Goal: Task Accomplishment & Management: Use online tool/utility

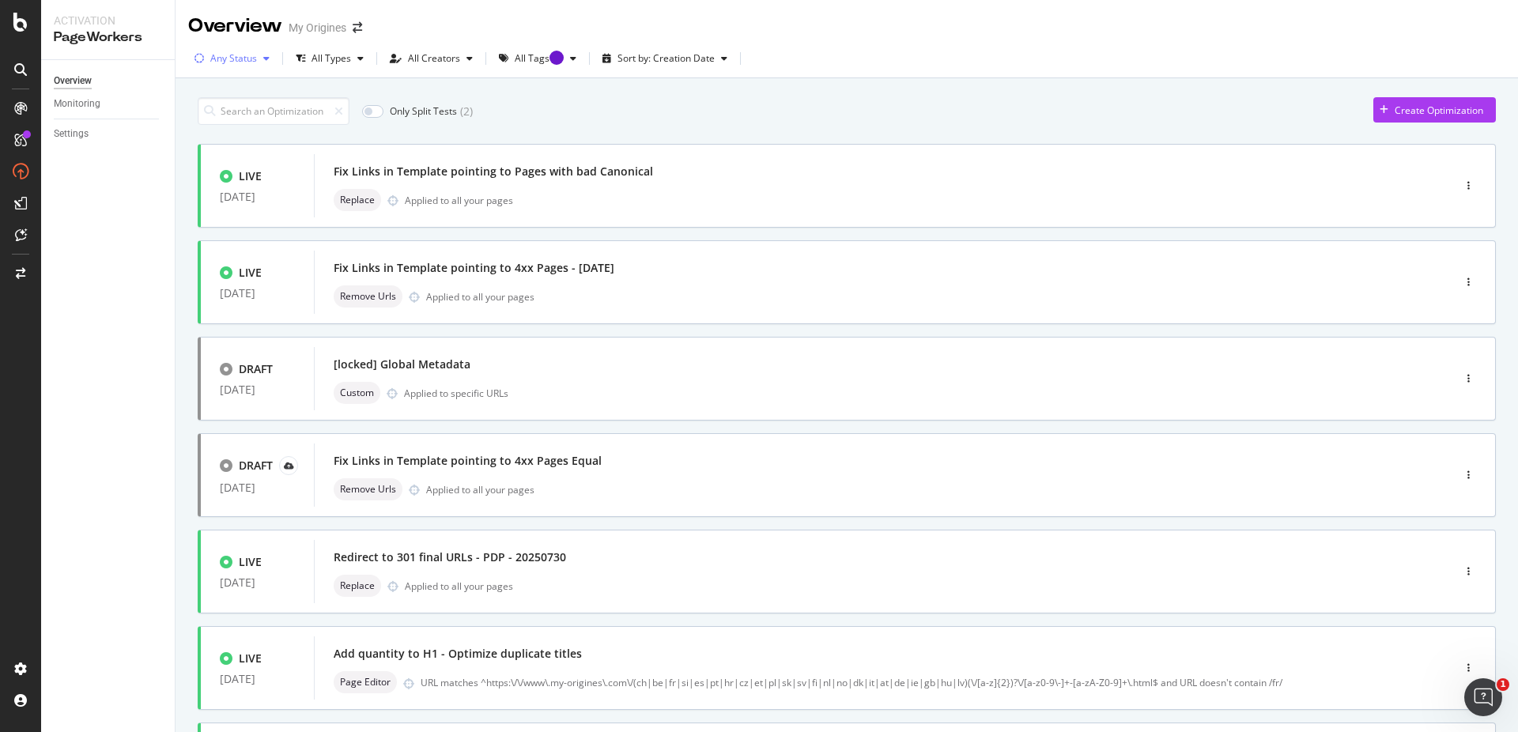
click at [255, 58] on div "Any Status" at bounding box center [233, 58] width 47 height 9
drag, startPoint x: 213, startPoint y: 116, endPoint x: 870, endPoint y: 261, distance: 672.9
click at [212, 116] on div at bounding box center [208, 117] width 13 height 13
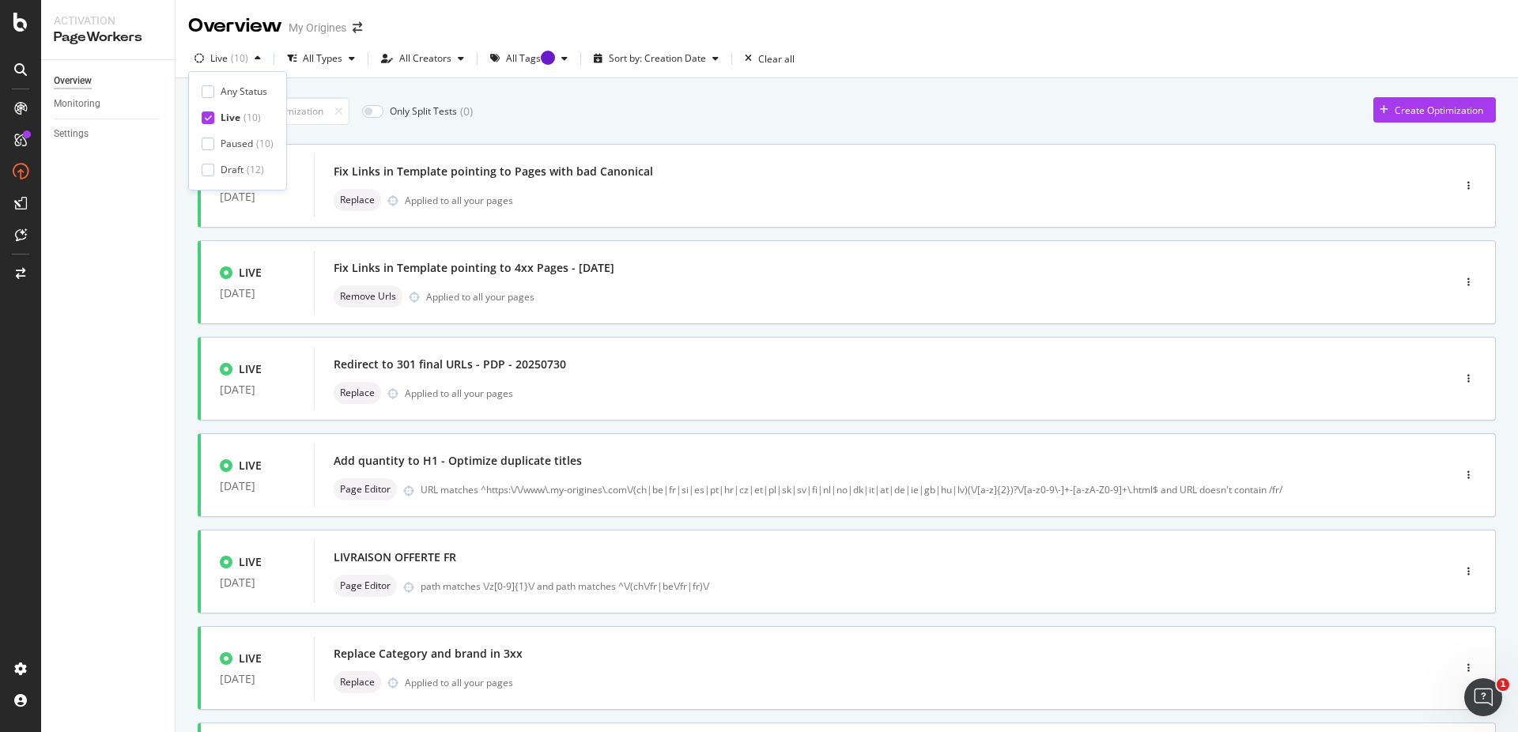
click at [658, 138] on div "Only Split Tests ( 0 ) Create Optimization LIVE [DATE] Fix Links in Template po…" at bounding box center [847, 615] width 1298 height 1053
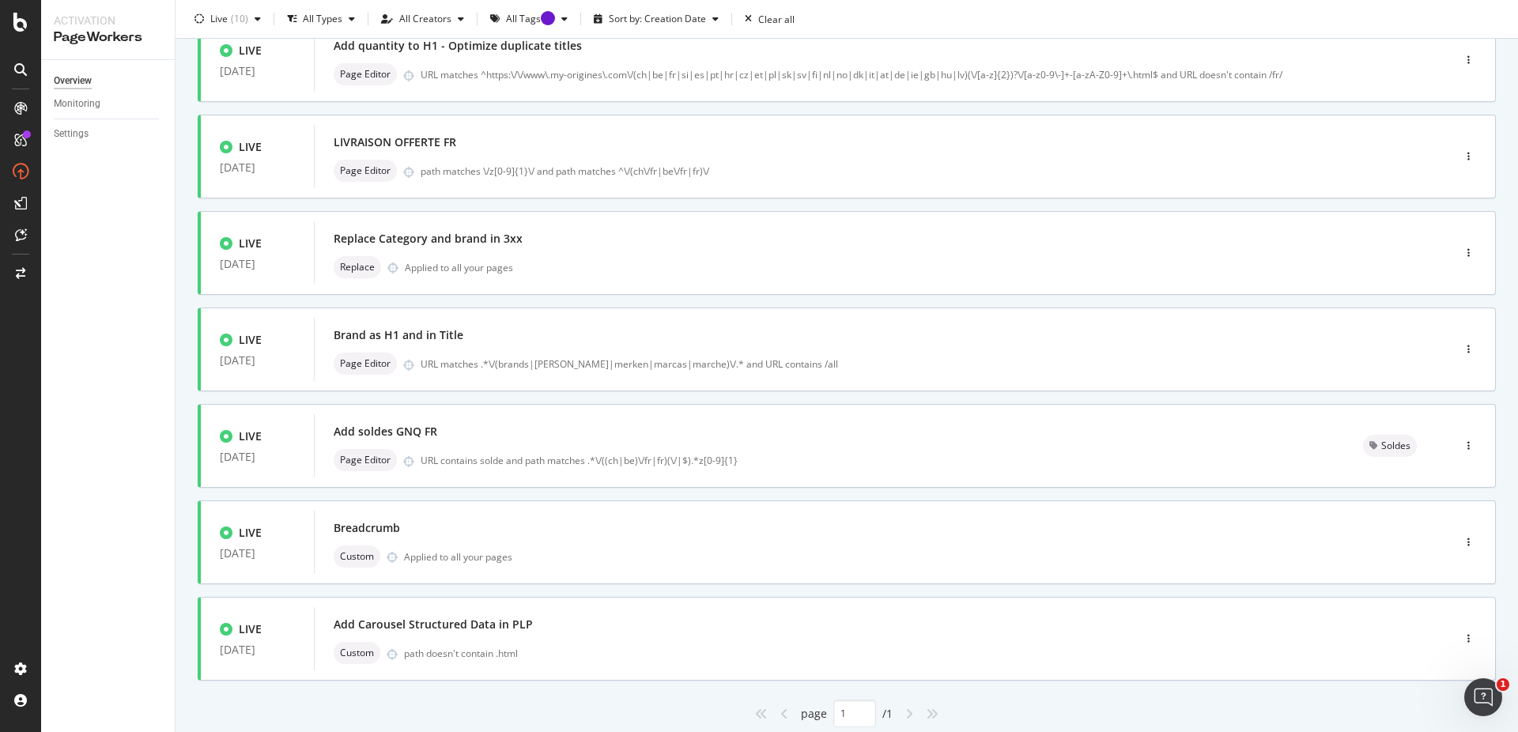
scroll to position [451, 0]
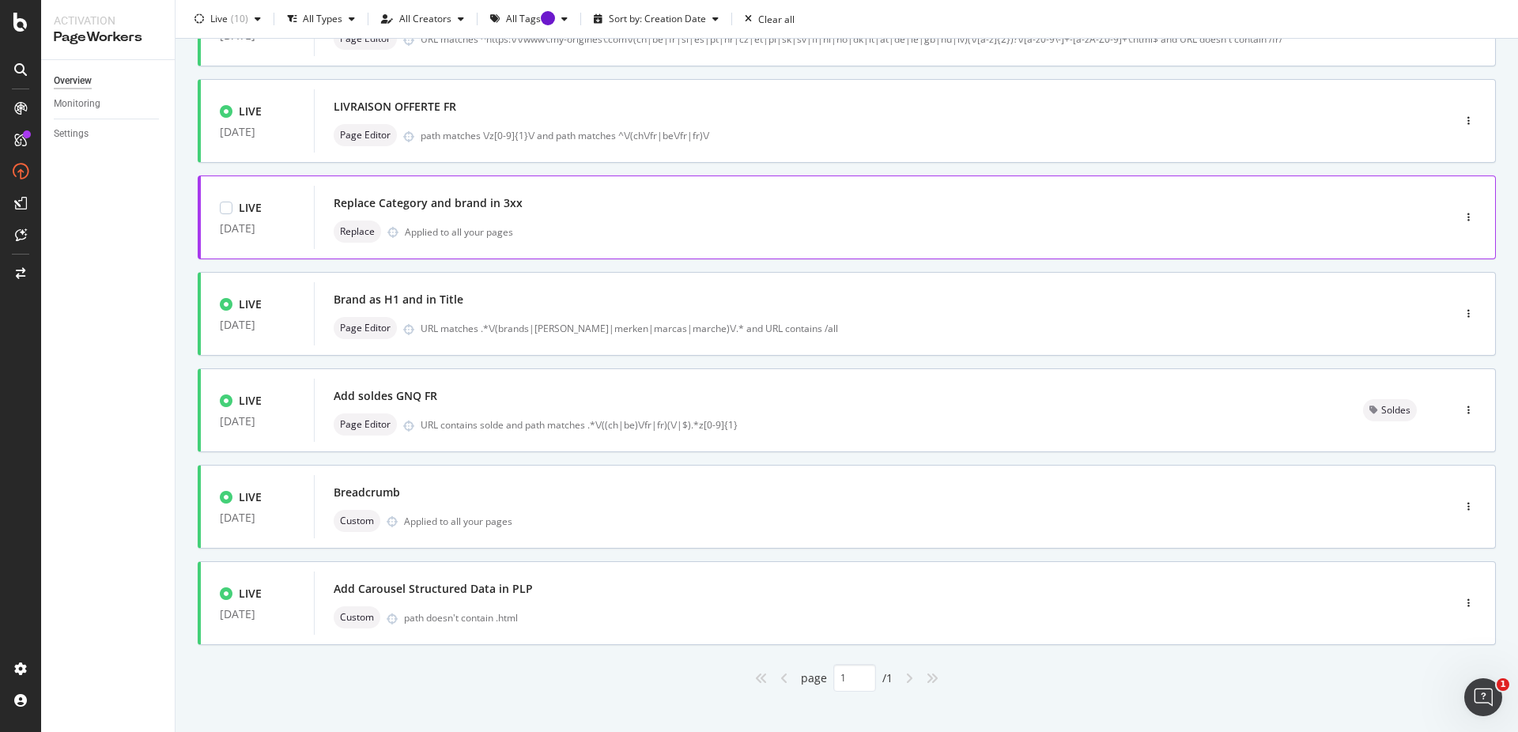
click at [712, 220] on div "Replace Category and brand in 3xx Replace Applied to all your pages" at bounding box center [860, 217] width 1052 height 51
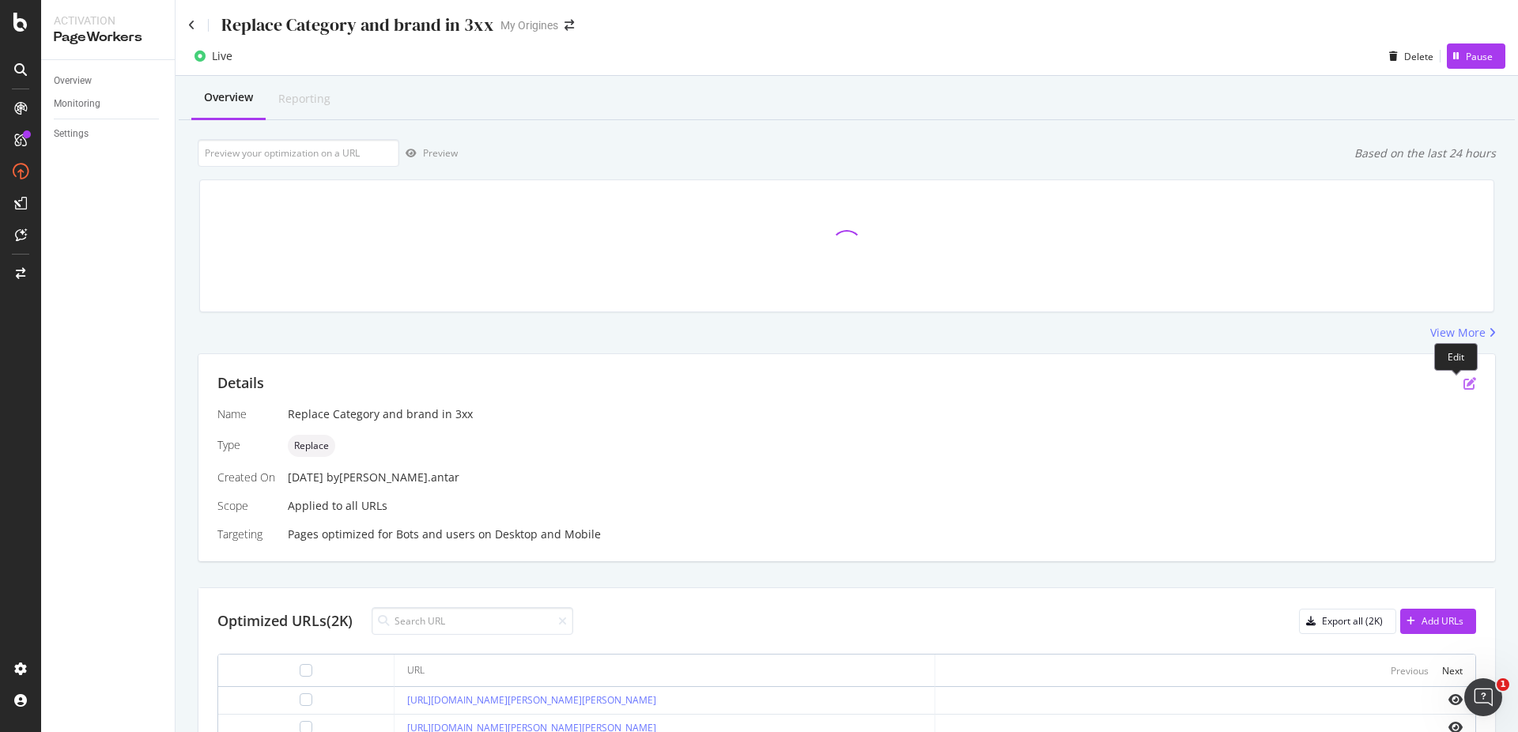
click at [1464, 381] on icon "pen-to-square" at bounding box center [1470, 383] width 13 height 13
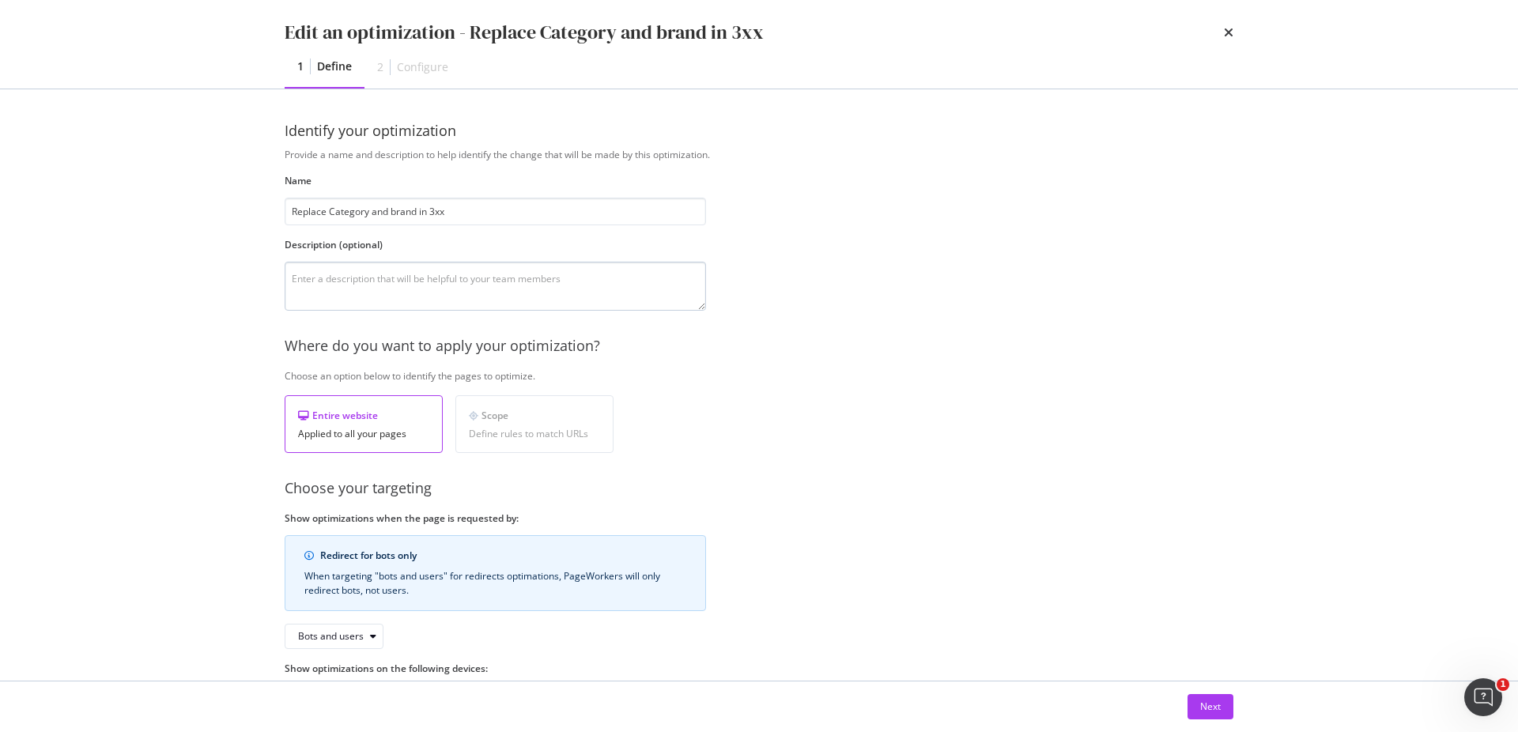
scroll to position [62, 0]
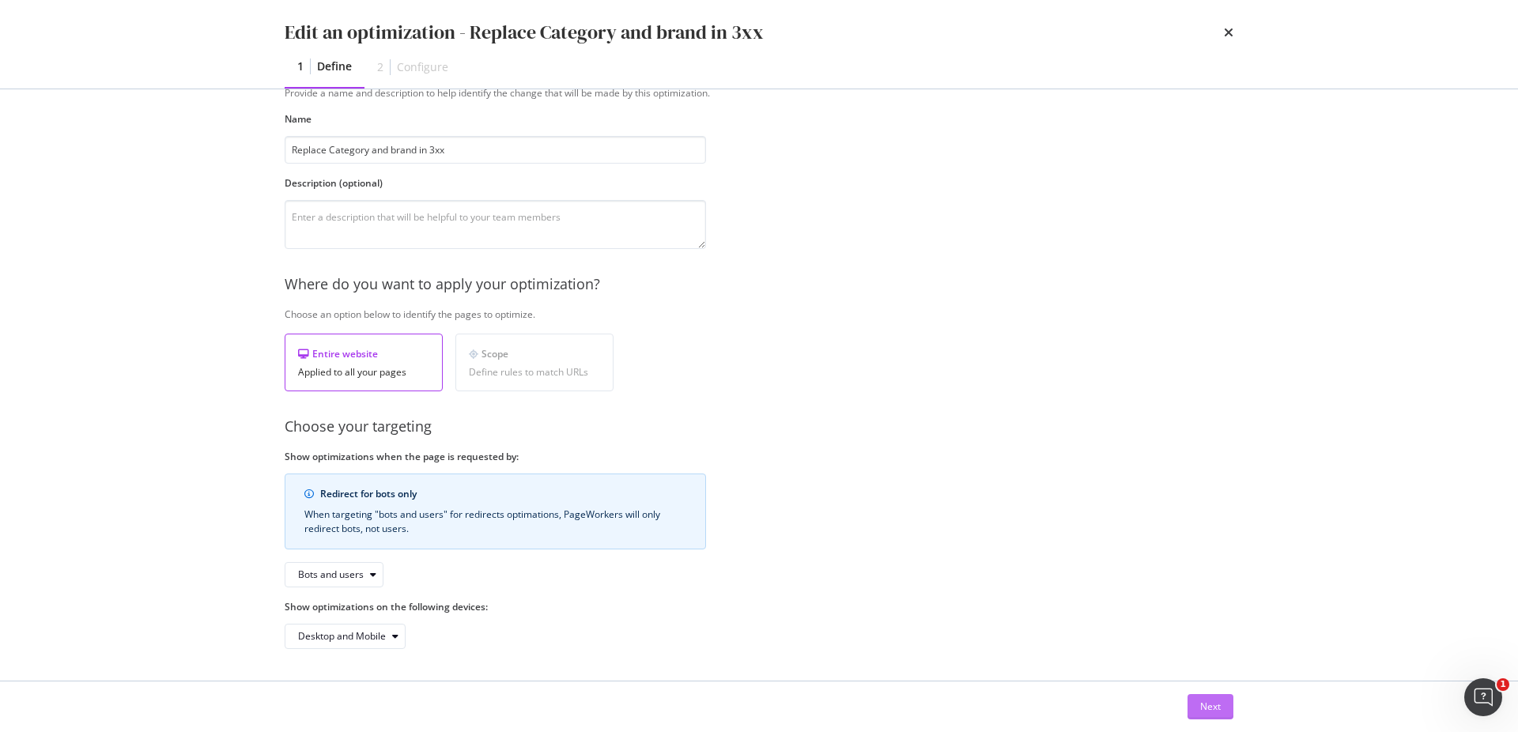
click at [1195, 699] on button "Next" at bounding box center [1211, 706] width 46 height 25
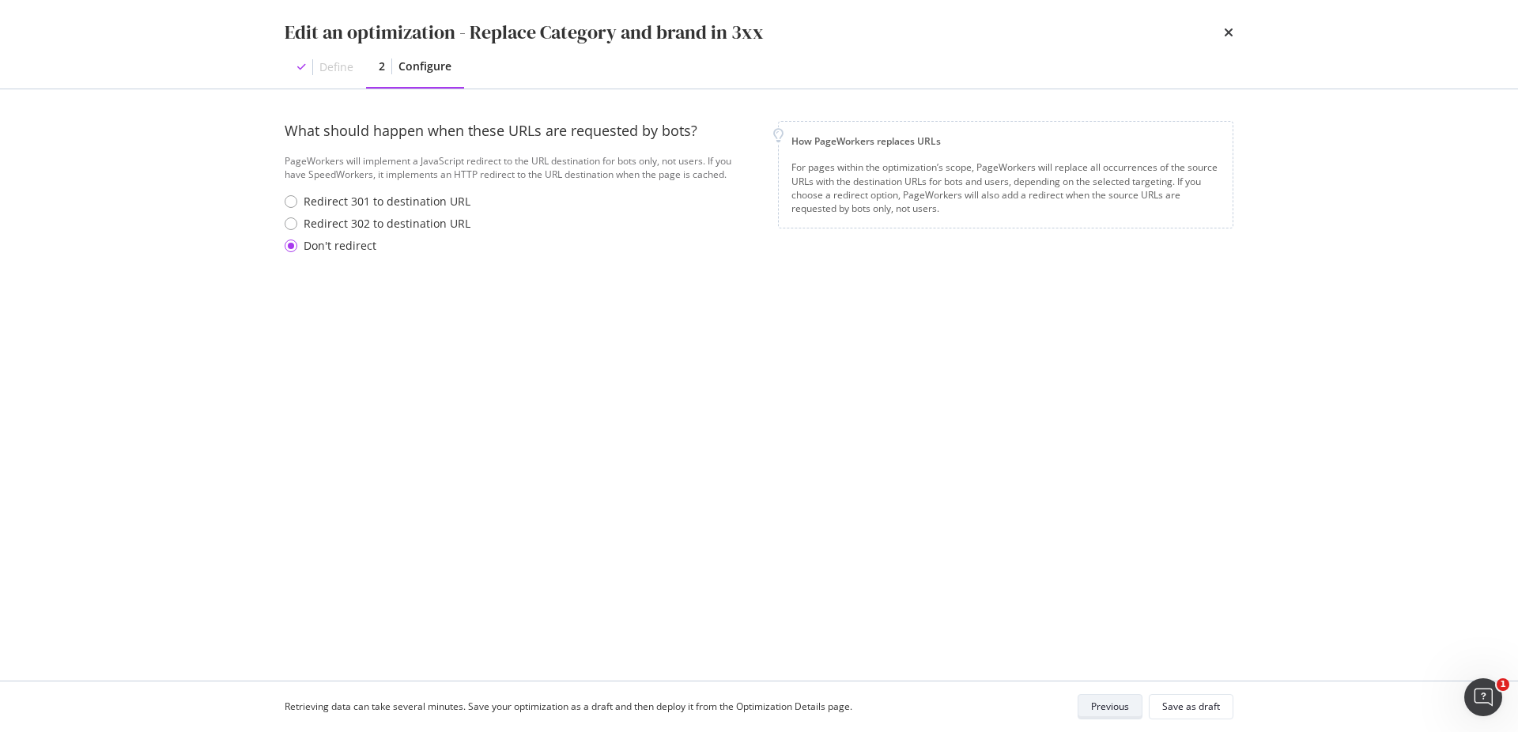
scroll to position [0, 0]
drag, startPoint x: 290, startPoint y: 30, endPoint x: 805, endPoint y: 28, distance: 514.8
click at [805, 28] on div "Edit an optimization - Replace Category and brand in 3xx Define 2 Configure" at bounding box center [759, 44] width 1012 height 89
click at [1114, 712] on div "Previous" at bounding box center [1110, 706] width 38 height 13
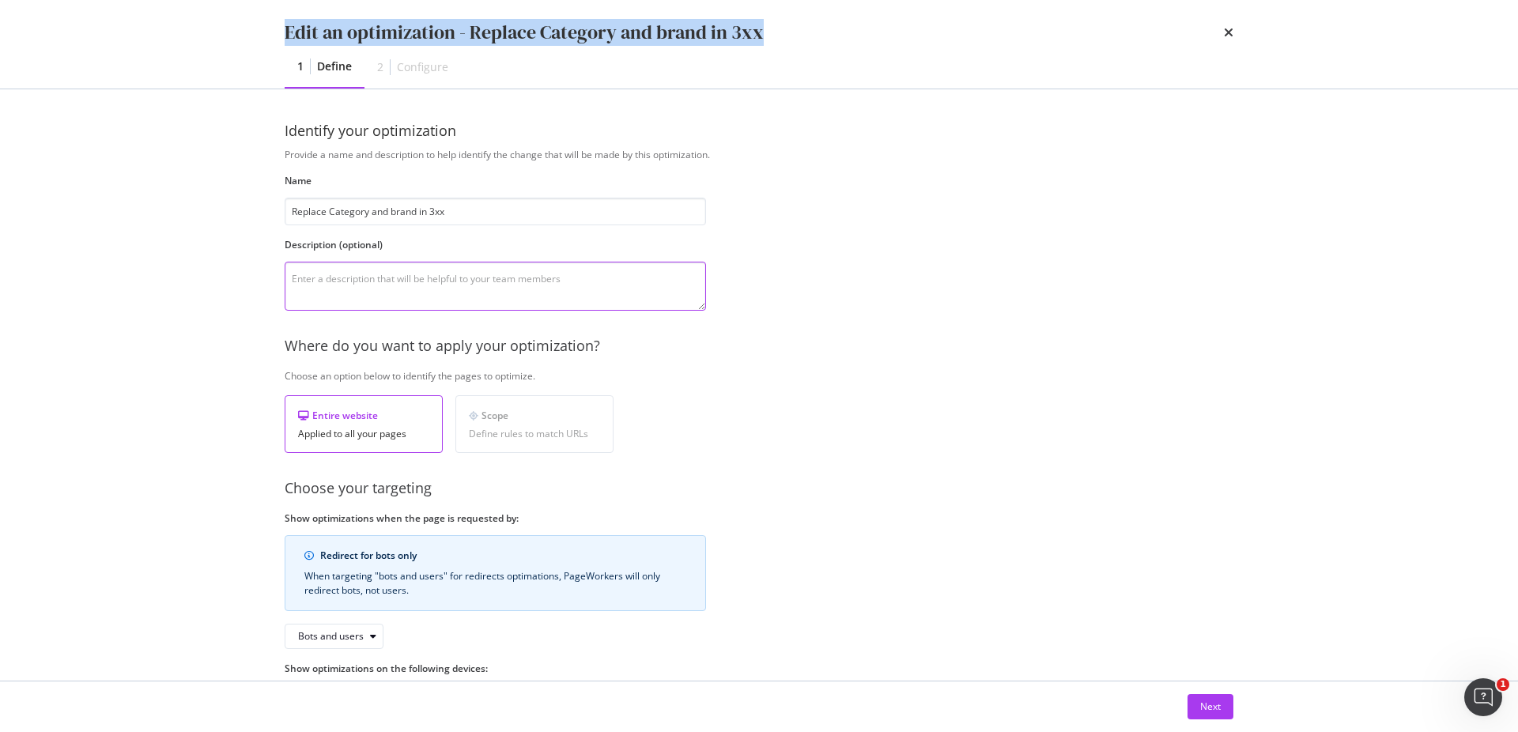
click at [450, 284] on textarea "modal" at bounding box center [495, 286] width 421 height 49
click at [357, 273] on textarea "modal" at bounding box center [495, 286] width 421 height 49
